Goal: Transaction & Acquisition: Purchase product/service

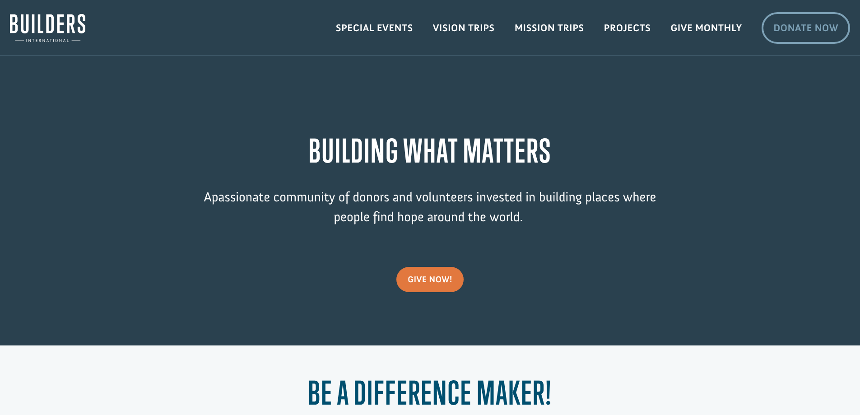
click at [807, 33] on link "Donate Now" at bounding box center [806, 28] width 89 height 32
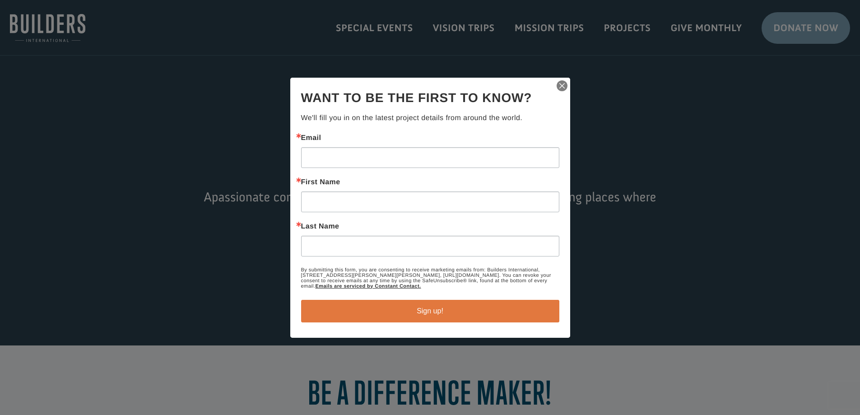
click at [560, 86] on img "button" at bounding box center [562, 85] width 13 height 13
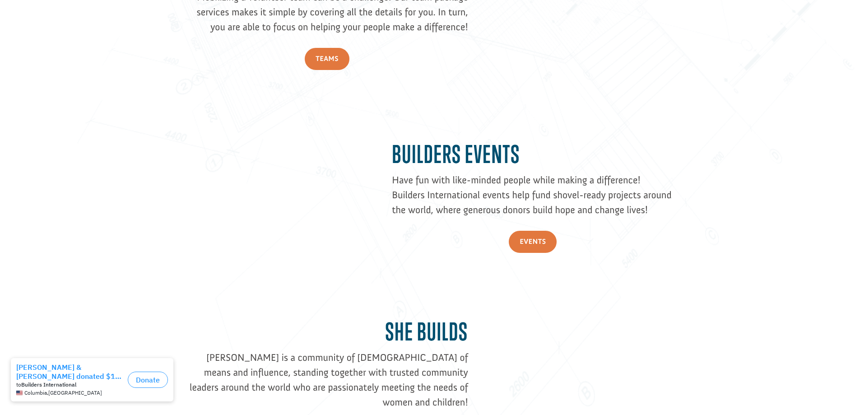
scroll to position [1352, 0]
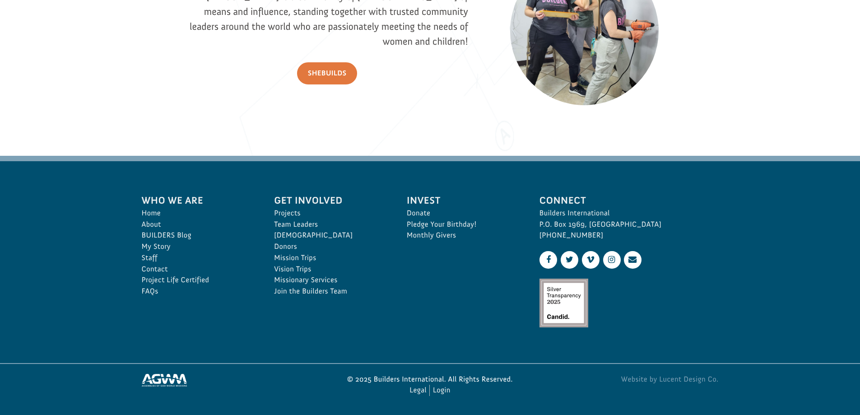
drag, startPoint x: 537, startPoint y: 222, endPoint x: 612, endPoint y: 238, distance: 76.6
click at [612, 238] on div "Connect Builders International P.O. Box 1969, Ozark, MO 65721 417-582-0003" at bounding box center [629, 262] width 199 height 159
copy p "P.O. Box 1969, Ozark, MO 65721 417-582-0003"
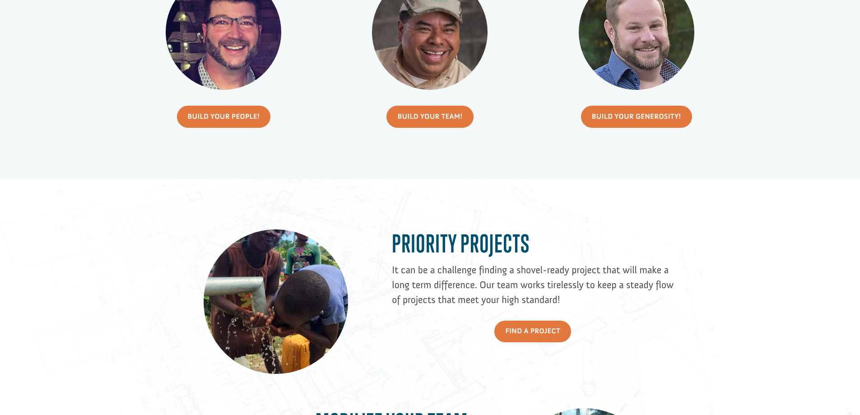
scroll to position [359, 0]
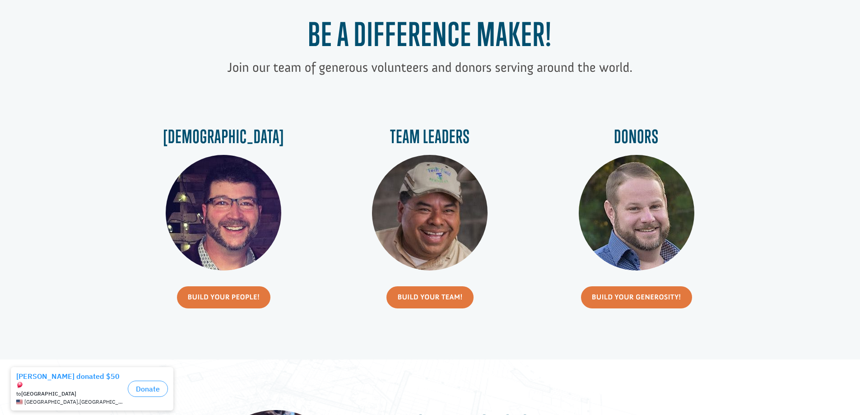
click at [225, 192] on img at bounding box center [224, 213] width 116 height 116
click at [231, 140] on h3 "[DEMOGRAPHIC_DATA]" at bounding box center [224, 139] width 174 height 26
click at [229, 294] on link "Build Your People!" at bounding box center [224, 297] width 94 height 22
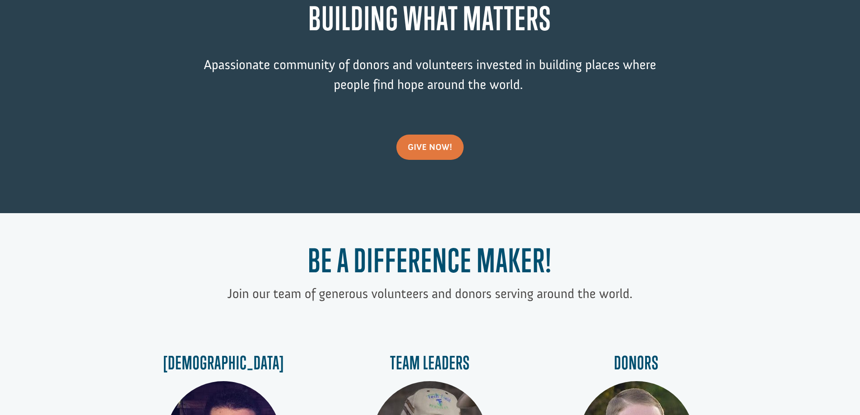
scroll to position [0, 0]
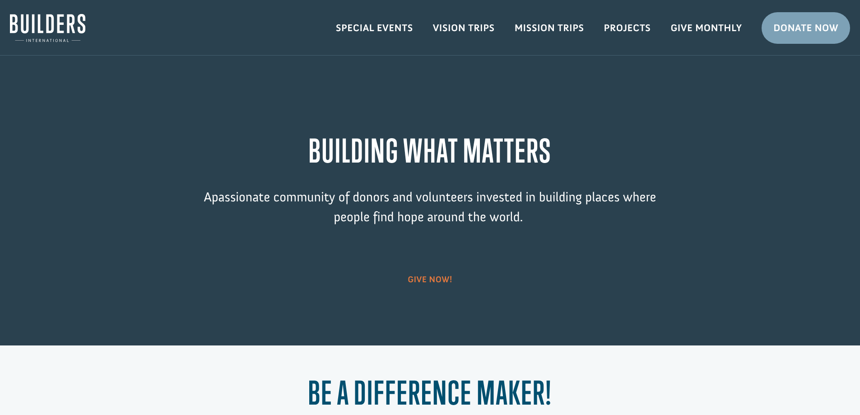
click at [453, 289] on link "give now!" at bounding box center [430, 279] width 67 height 25
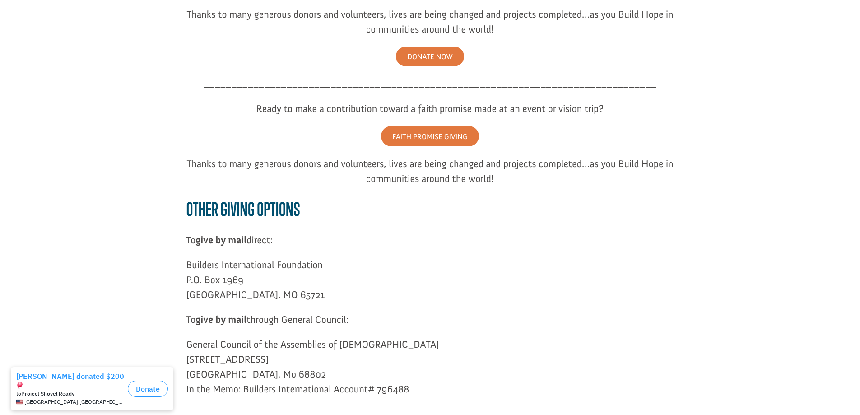
scroll to position [316, 0]
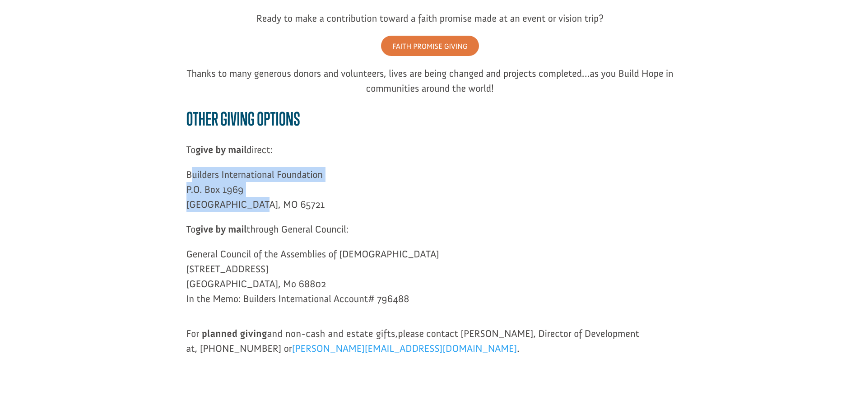
drag, startPoint x: 189, startPoint y: 173, endPoint x: 269, endPoint y: 203, distance: 85.3
click at [269, 203] on p "Builders International Foundation P.O. [GEOGRAPHIC_DATA]" at bounding box center [431, 194] width 488 height 55
drag, startPoint x: 178, startPoint y: 168, endPoint x: 261, endPoint y: 209, distance: 92.3
click at [261, 209] on div "Thanks to many generous donors and volunteers, lives are being changed and proj…" at bounding box center [430, 154] width 841 height 523
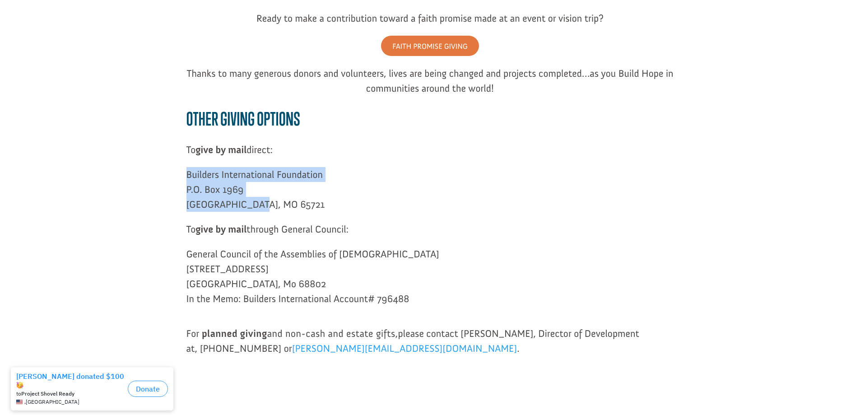
copy p "Builders International Foundation P.O. [GEOGRAPHIC_DATA]"
